Goal: Information Seeking & Learning: Learn about a topic

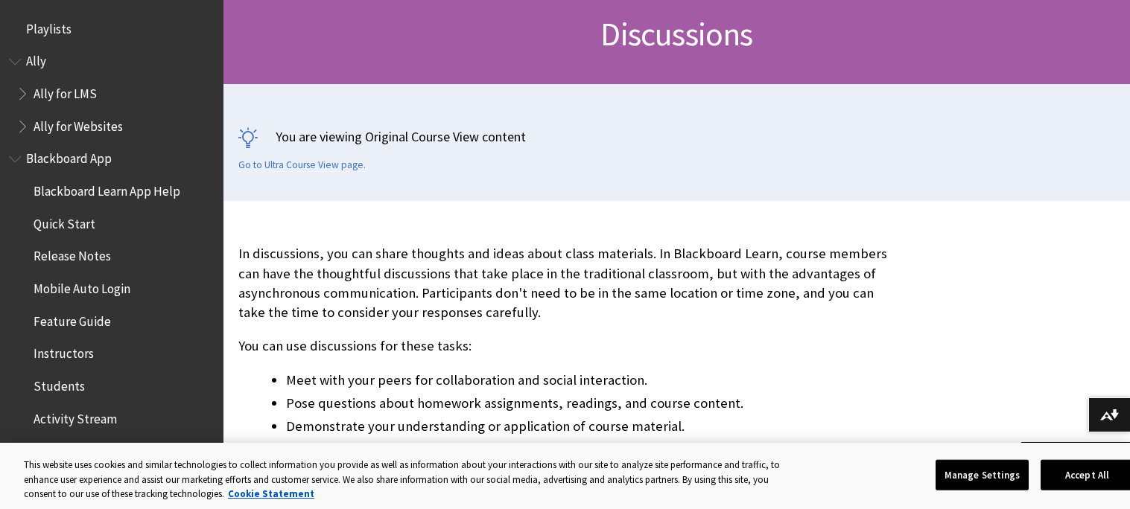
click at [241, 270] on p "In discussions, you can share thoughts and ideas about class materials. In Blac…" at bounding box center [566, 283] width 656 height 78
click at [315, 270] on p "In discussions, you can share thoughts and ideas about class materials. In Blac…" at bounding box center [566, 283] width 656 height 78
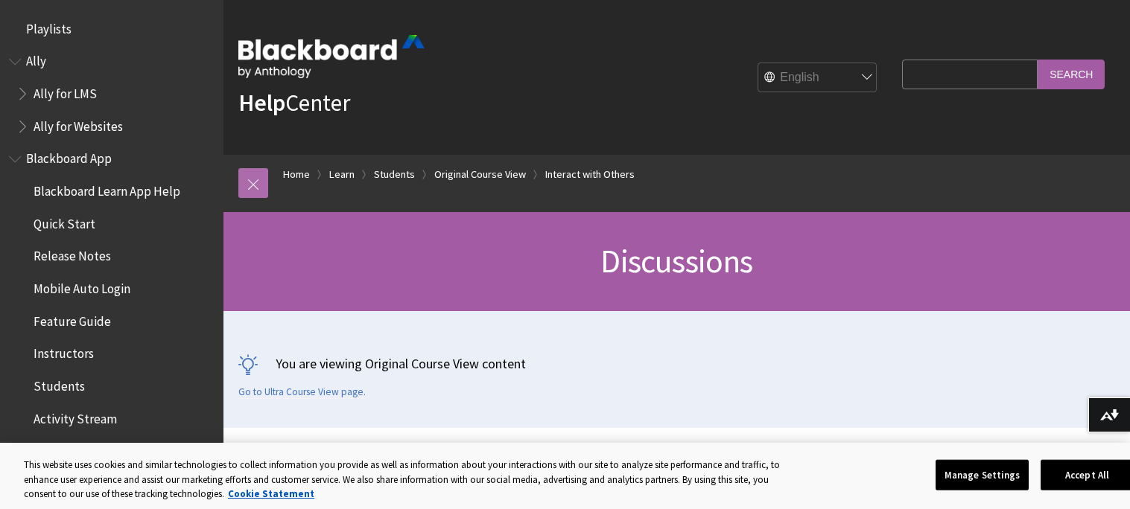
click at [255, 189] on link at bounding box center [253, 183] width 30 height 30
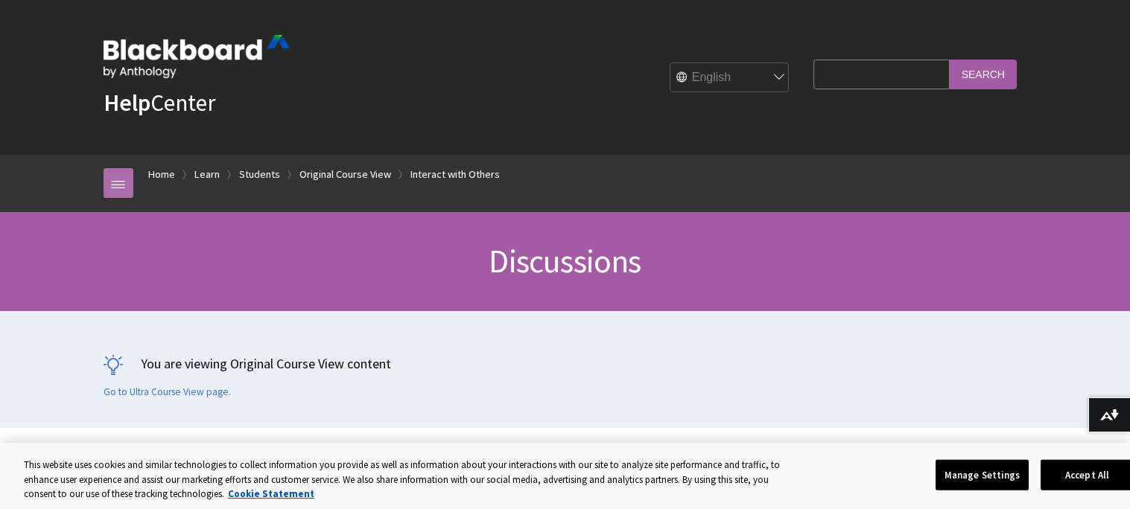
click at [120, 182] on link at bounding box center [118, 183] width 30 height 30
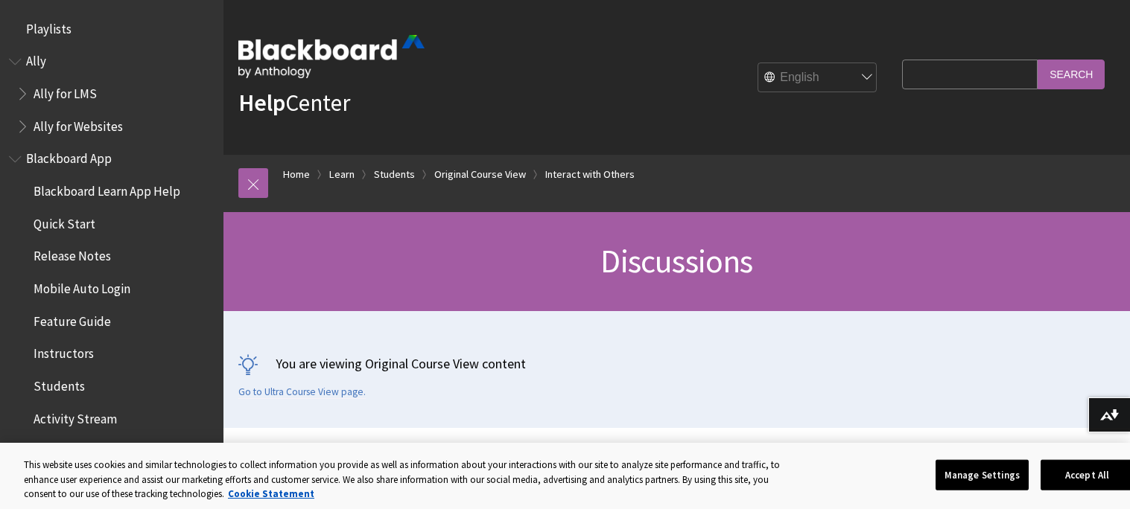
click at [113, 157] on span "Blackboard App" at bounding box center [112, 159] width 206 height 25
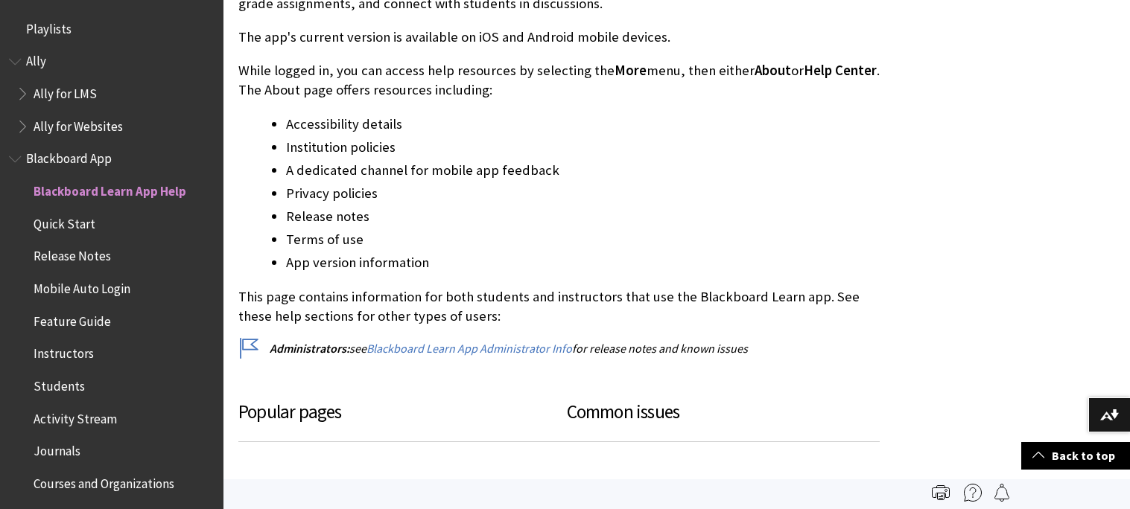
click at [22, 89] on span "Book outline for Anthology Ally Help" at bounding box center [24, 90] width 16 height 19
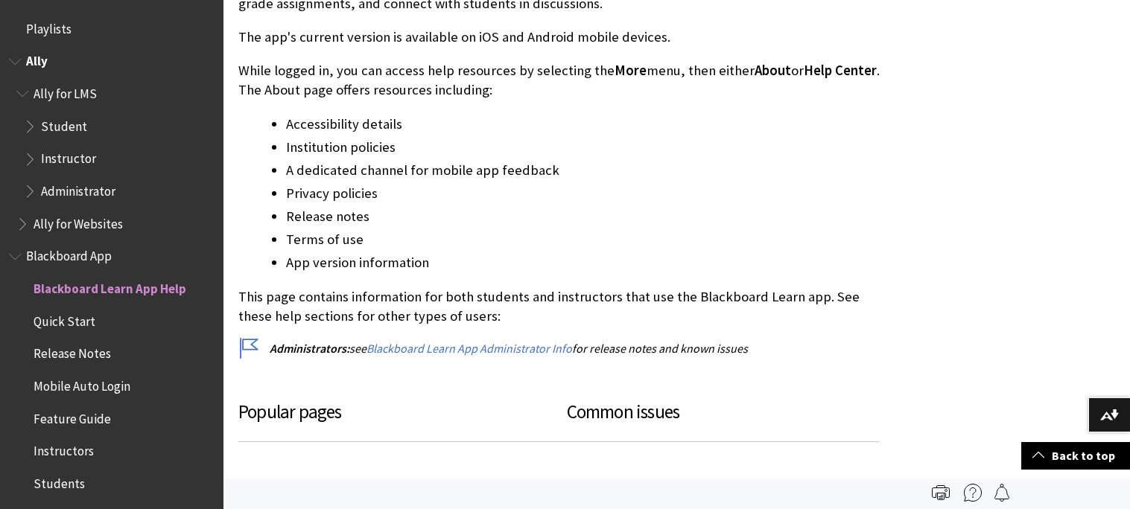
click at [35, 36] on span "Playlists" at bounding box center [112, 28] width 206 height 25
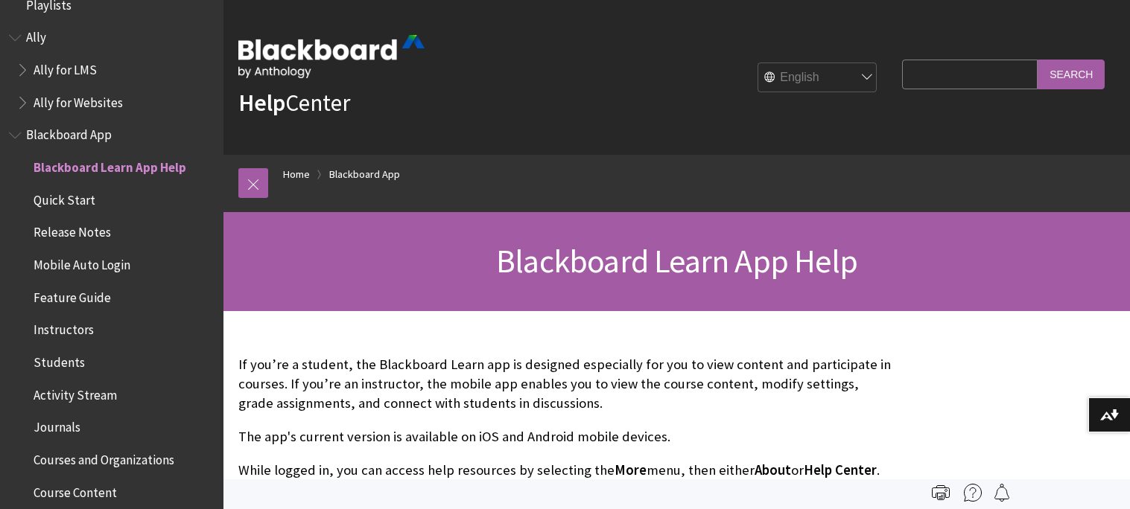
scroll to position [25, 0]
click at [90, 226] on span "Release Notes" at bounding box center [72, 230] width 77 height 20
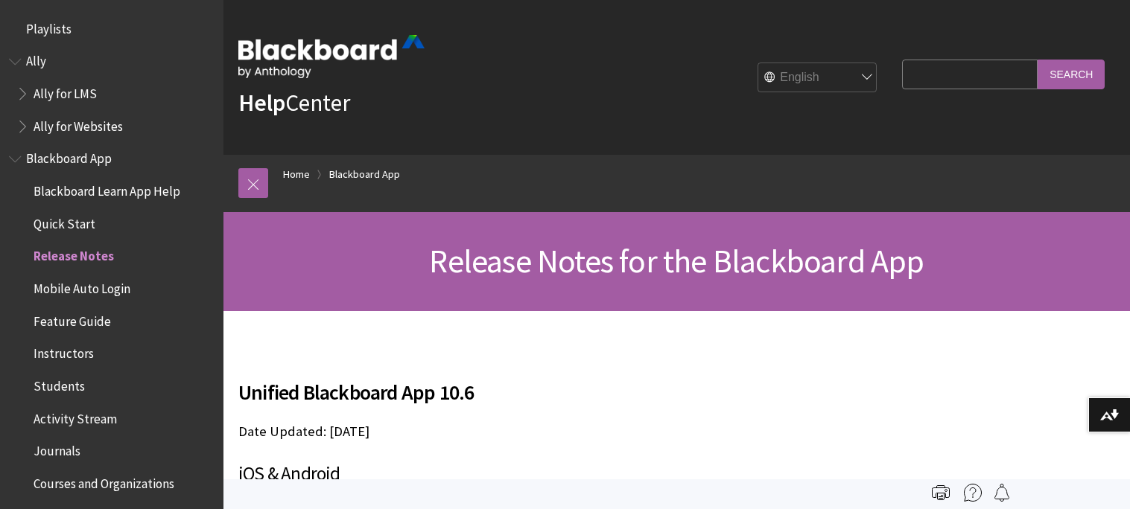
scroll to position [221, 0]
